Goal: Task Accomplishment & Management: Manage account settings

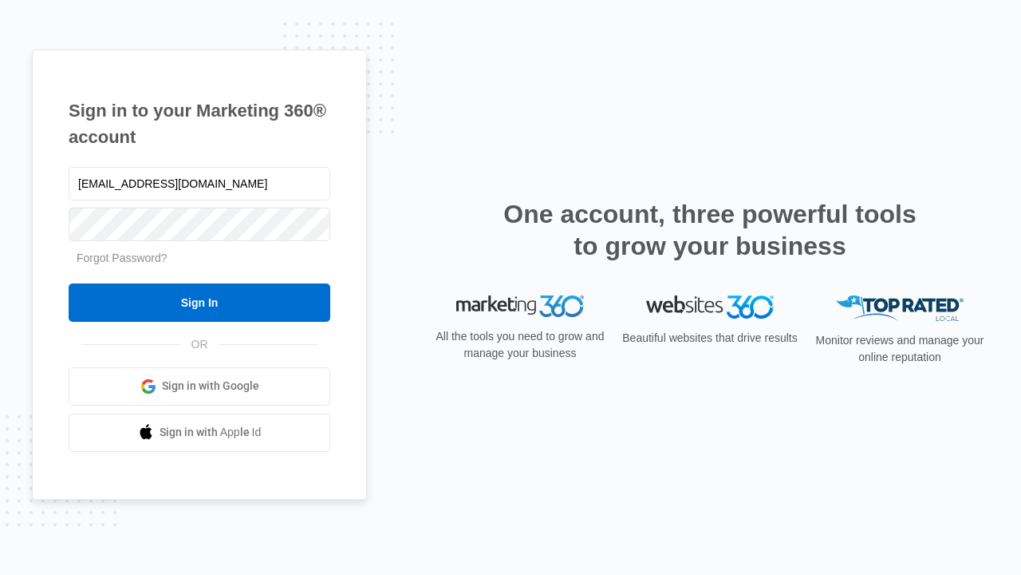
type input "[EMAIL_ADDRESS][DOMAIN_NAME]"
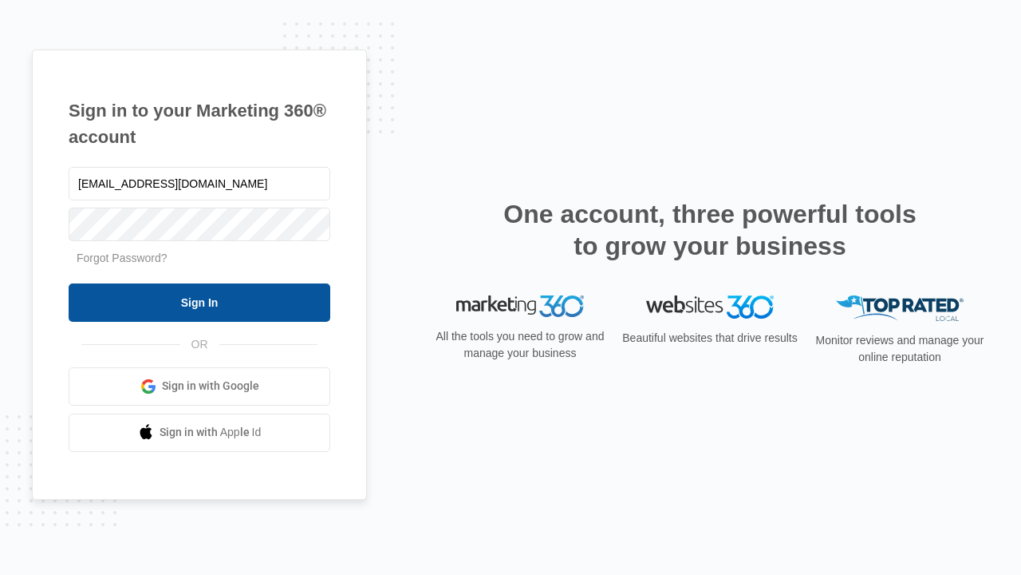
click at [199, 302] on input "Sign In" at bounding box center [200, 302] width 262 height 38
